Goal: Task Accomplishment & Management: Use online tool/utility

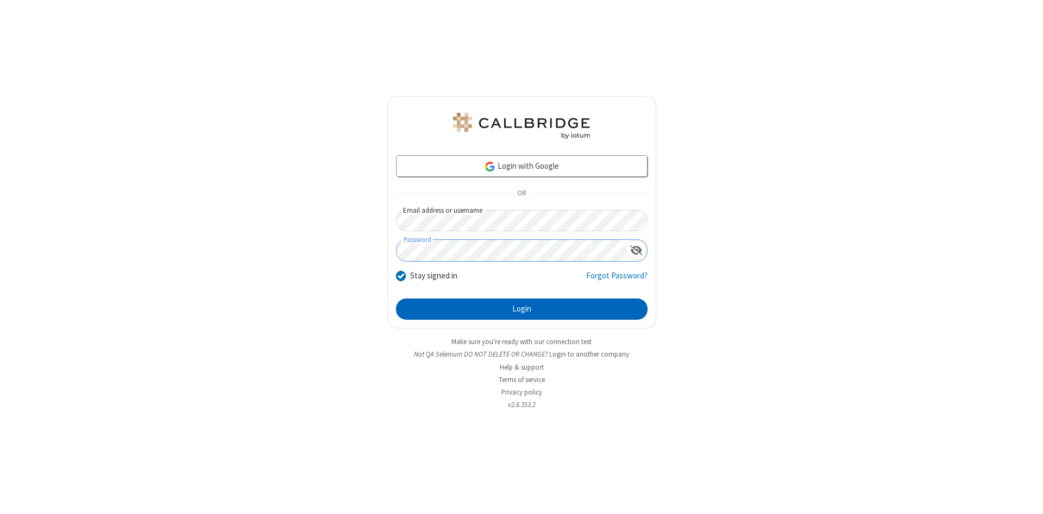
click at [521, 310] on button "Login" at bounding box center [521, 310] width 251 height 22
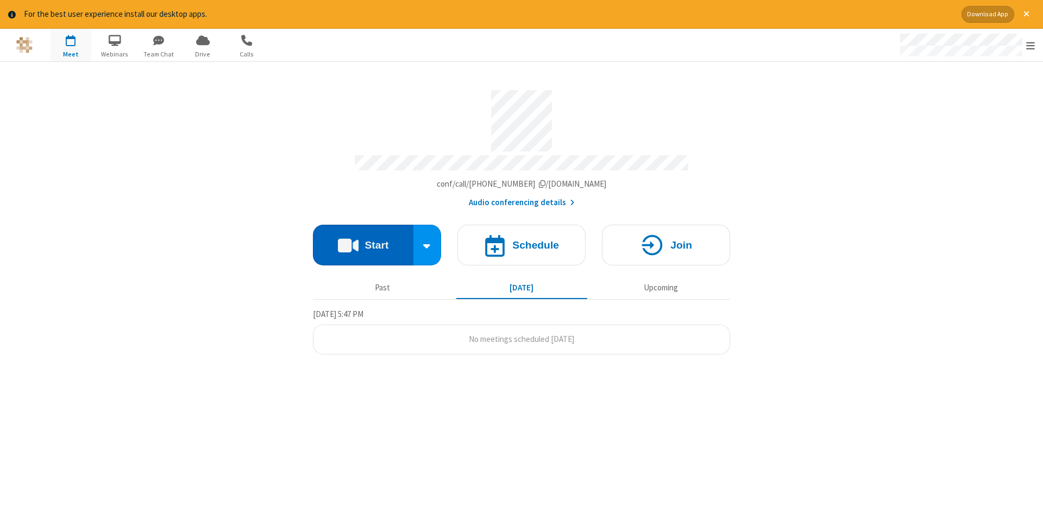
click at [363, 241] on button "Start" at bounding box center [363, 245] width 100 height 41
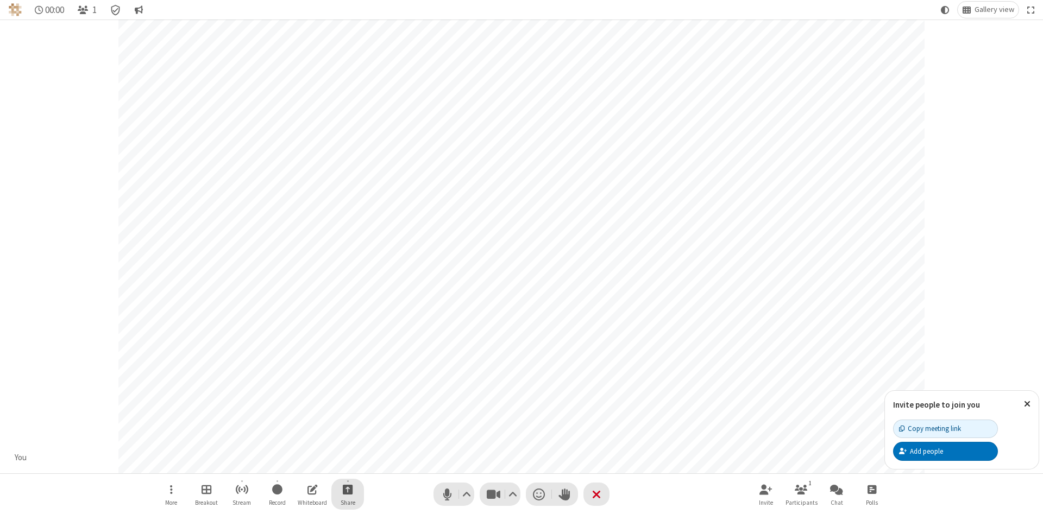
click at [347, 489] on span "Start sharing" at bounding box center [348, 490] width 10 height 14
click at [304, 463] on span "Share my screen" at bounding box center [304, 463] width 12 height 9
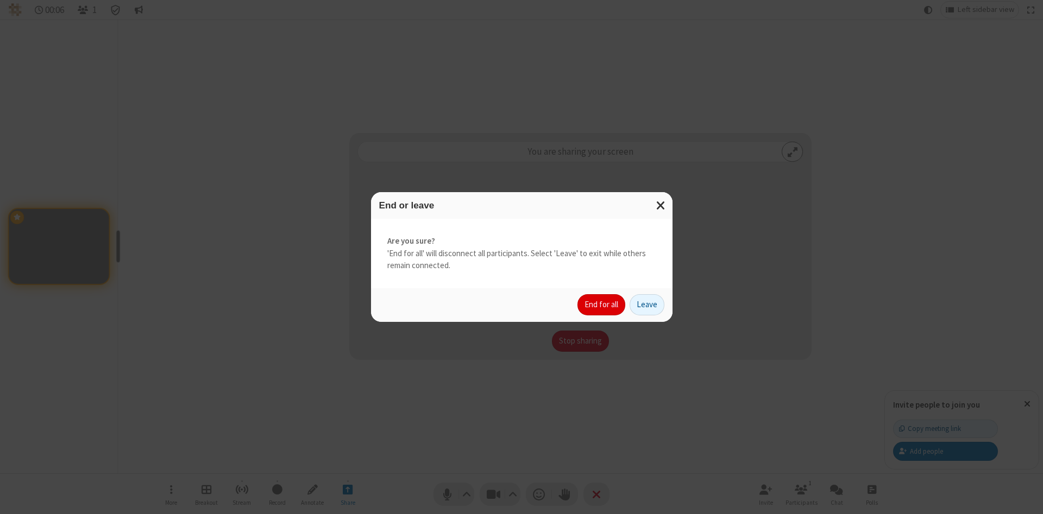
click at [602, 305] on button "End for all" at bounding box center [601, 305] width 48 height 22
